Goal: Task Accomplishment & Management: Manage account settings

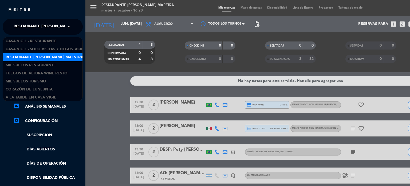
scroll to position [0, 0]
click at [68, 25] on span at bounding box center [70, 26] width 9 height 11
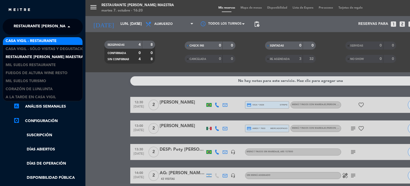
click at [56, 40] on span "Casa Vigil - Restaurante" at bounding box center [31, 41] width 51 height 6
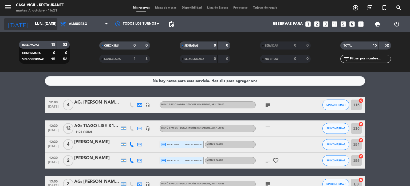
click at [53, 23] on icon "arrow_drop_down" at bounding box center [53, 24] width 6 height 6
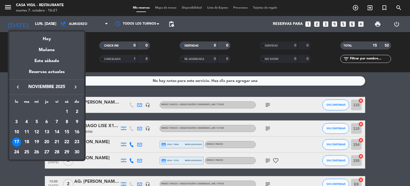
click at [19, 88] on icon "keyboard_arrow_left" at bounding box center [18, 87] width 6 height 6
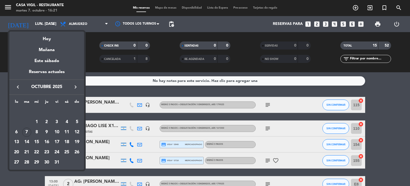
click at [19, 88] on icon "keyboard_arrow_left" at bounding box center [18, 87] width 6 height 6
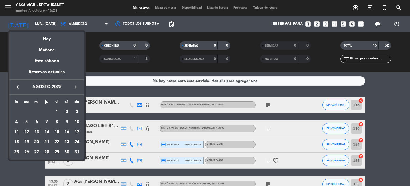
click at [19, 88] on icon "keyboard_arrow_left" at bounding box center [18, 87] width 6 height 6
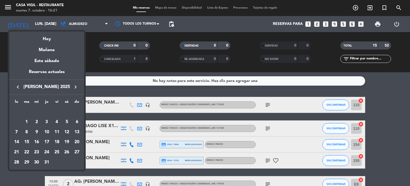
click at [19, 88] on icon "keyboard_arrow_left" at bounding box center [18, 87] width 6 height 6
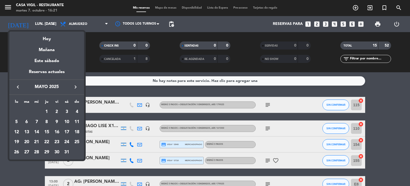
click at [19, 88] on icon "keyboard_arrow_left" at bounding box center [18, 87] width 6 height 6
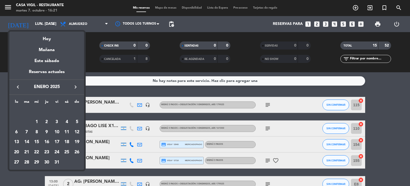
click at [19, 88] on icon "keyboard_arrow_left" at bounding box center [18, 87] width 6 height 6
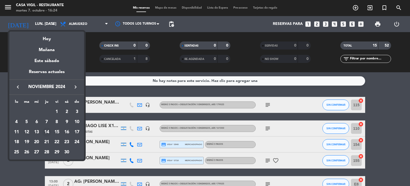
click at [47, 133] on div "14" at bounding box center [46, 131] width 9 height 9
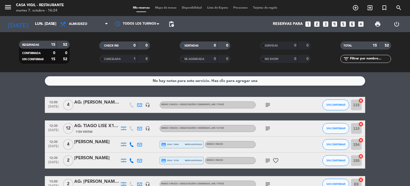
type input "jue. [DATE]"
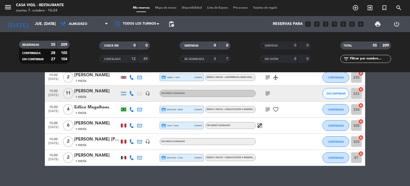
scroll to position [892, 0]
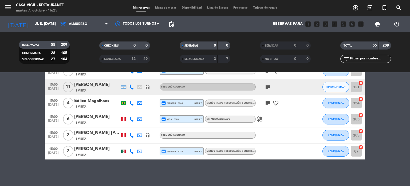
click at [365, 59] on input "text" at bounding box center [370, 59] width 41 height 6
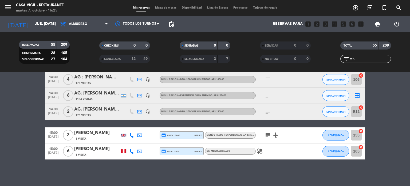
scroll to position [0, 0]
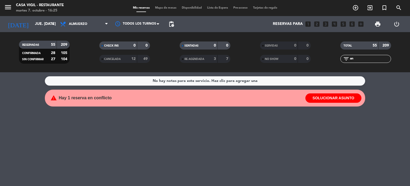
type input "a"
type input "puerto"
click at [52, 25] on icon "arrow_drop_down" at bounding box center [53, 24] width 6 height 6
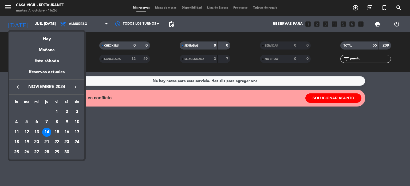
click at [17, 86] on icon "keyboard_arrow_left" at bounding box center [18, 87] width 6 height 6
click at [75, 88] on icon "keyboard_arrow_right" at bounding box center [75, 87] width 6 height 6
click at [26, 131] on div "12" at bounding box center [26, 131] width 9 height 9
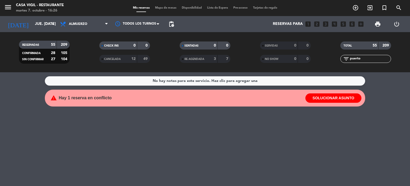
type input "[DATE] nov."
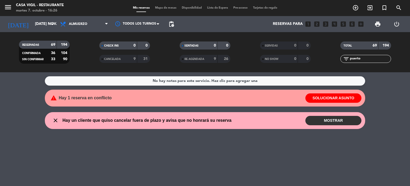
click at [368, 56] on input "puerto" at bounding box center [370, 59] width 41 height 6
type input "p"
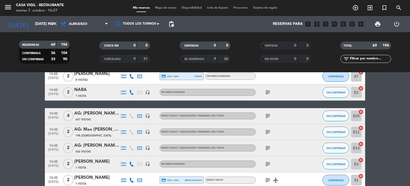
scroll to position [947, 0]
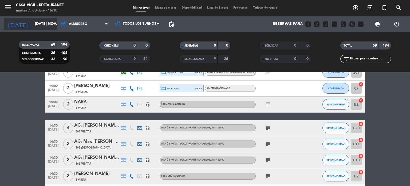
click at [53, 23] on icon "arrow_drop_down" at bounding box center [53, 24] width 6 height 6
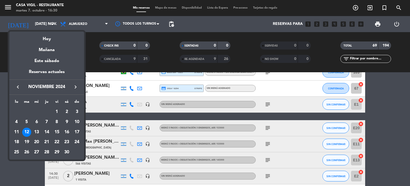
click at [27, 132] on div "12" at bounding box center [26, 131] width 9 height 9
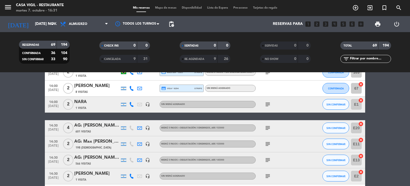
click at [357, 60] on input "text" at bounding box center [370, 59] width 41 height 6
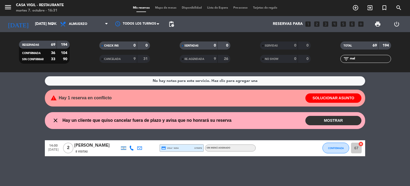
scroll to position [0, 0]
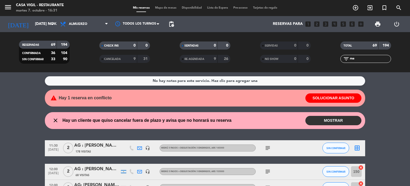
type input "m"
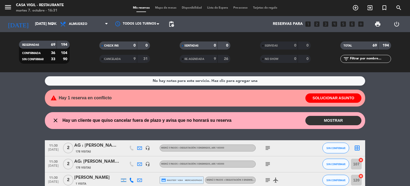
click at [362, 61] on input "text" at bounding box center [370, 59] width 41 height 6
type input "n"
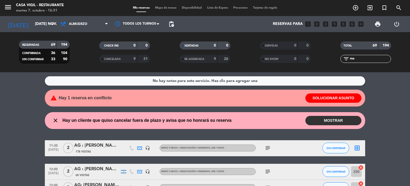
type input "m"
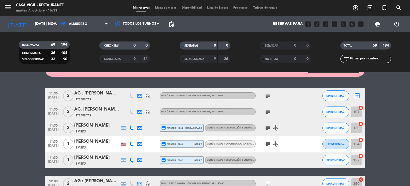
scroll to position [53, 0]
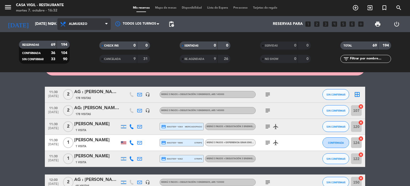
click at [110, 25] on span at bounding box center [107, 24] width 5 height 5
click at [78, 59] on div "menu Casa [PERSON_NAME] - Restaurante martes 7. octubre - 16:32 Mis reservas Ma…" at bounding box center [205, 36] width 410 height 72
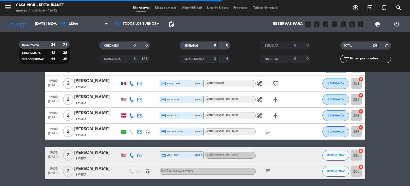
scroll to position [46, 0]
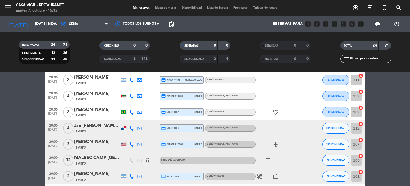
scroll to position [217, 0]
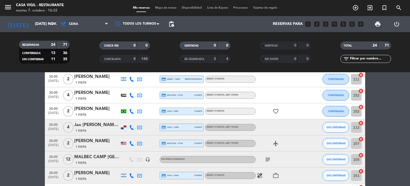
click at [103, 160] on div "1 Visita" at bounding box center [96, 162] width 45 height 5
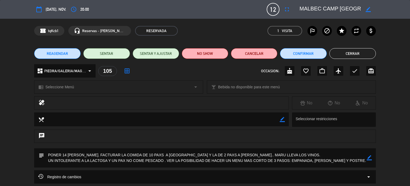
click at [336, 6] on textarea at bounding box center [330, 10] width 61 height 10
click at [390, 137] on div "chat" at bounding box center [205, 138] width 410 height 19
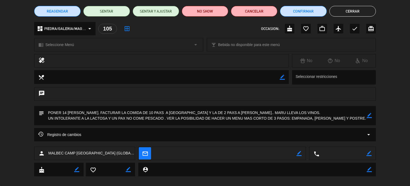
scroll to position [43, 0]
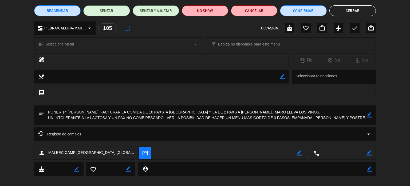
click at [394, 45] on div "chrome_reader_mode Seleccione Menú arrow_drop_down local_bar Bebida no disponib…" at bounding box center [205, 46] width 410 height 13
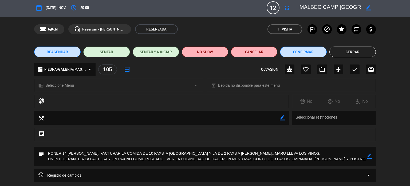
scroll to position [0, 0]
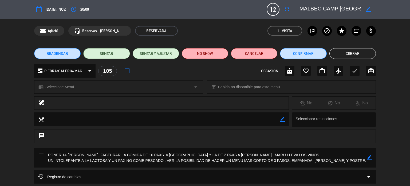
click at [369, 8] on icon "border_color" at bounding box center [368, 9] width 5 height 5
drag, startPoint x: 360, startPoint y: 6, endPoint x: 298, endPoint y: 5, distance: 62.5
click at [298, 5] on div at bounding box center [336, 10] width 80 height 10
click at [366, 13] on div at bounding box center [368, 10] width 15 height 10
click at [368, 10] on icon at bounding box center [368, 9] width 5 height 5
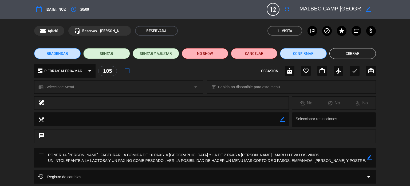
click at [356, 56] on button "Cerrar" at bounding box center [353, 53] width 46 height 11
